Goal: Task Accomplishment & Management: Manage account settings

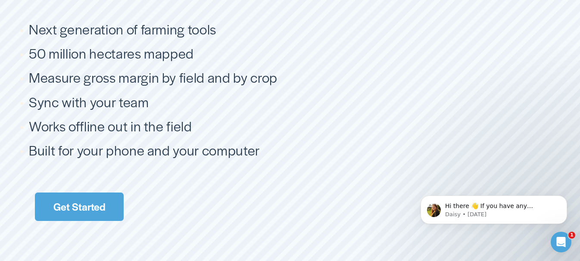
scroll to position [1642, 0]
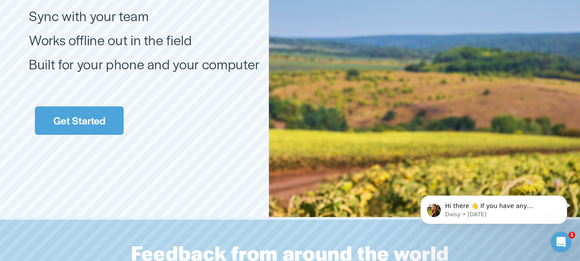
click at [98, 135] on link "Get Started" at bounding box center [79, 120] width 89 height 29
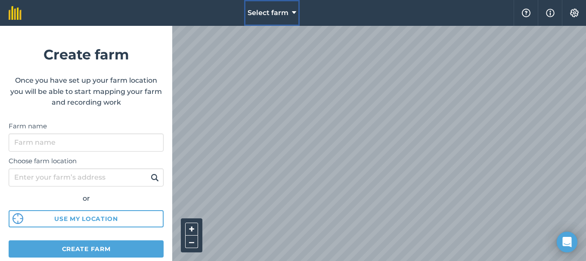
click at [291, 12] on button "Select farm" at bounding box center [272, 13] width 56 height 26
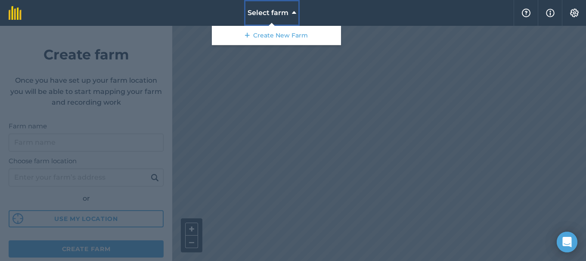
click at [291, 12] on button "Select farm" at bounding box center [272, 13] width 56 height 26
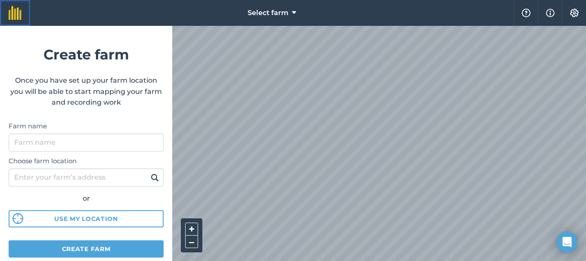
click at [16, 12] on img at bounding box center [15, 13] width 13 height 14
click at [574, 14] on img at bounding box center [574, 13] width 10 height 9
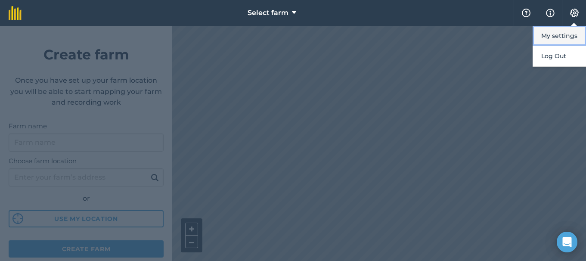
click at [556, 35] on button "My settings" at bounding box center [559, 36] width 53 height 20
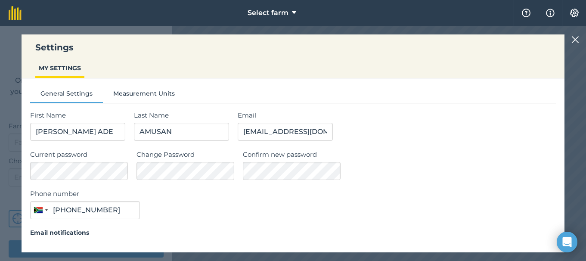
type input "061 159 3110"
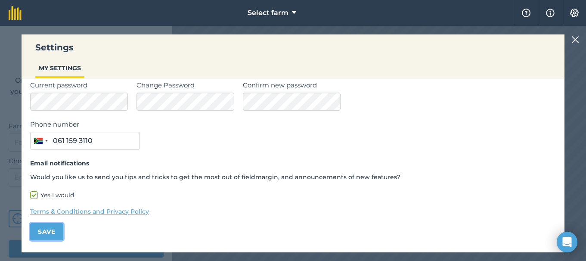
click at [47, 232] on button "Save" at bounding box center [46, 231] width 33 height 17
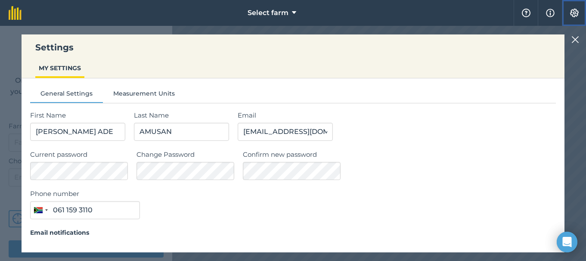
click at [576, 14] on img at bounding box center [574, 13] width 10 height 9
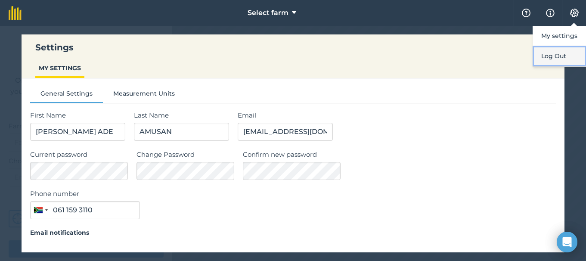
click at [553, 58] on button "Log Out" at bounding box center [559, 56] width 53 height 20
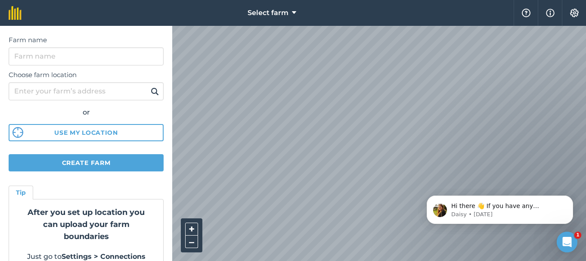
scroll to position [103, 0]
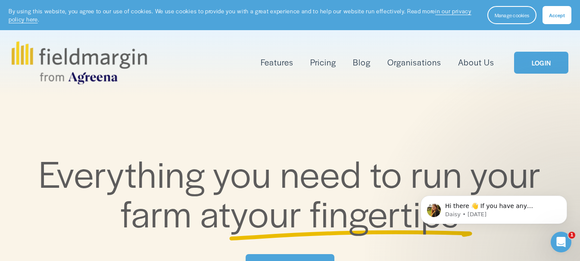
click at [558, 13] on span "Accept" at bounding box center [557, 15] width 16 height 7
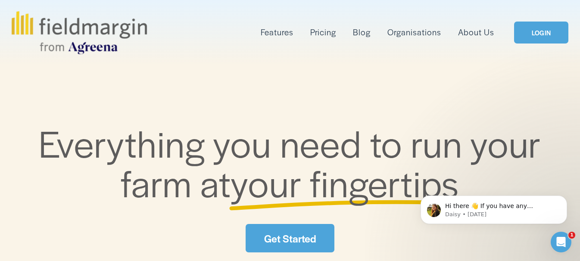
click at [0, 0] on span "Livestock" at bounding box center [0, 0] width 0 height 0
